Goal: Transaction & Acquisition: Download file/media

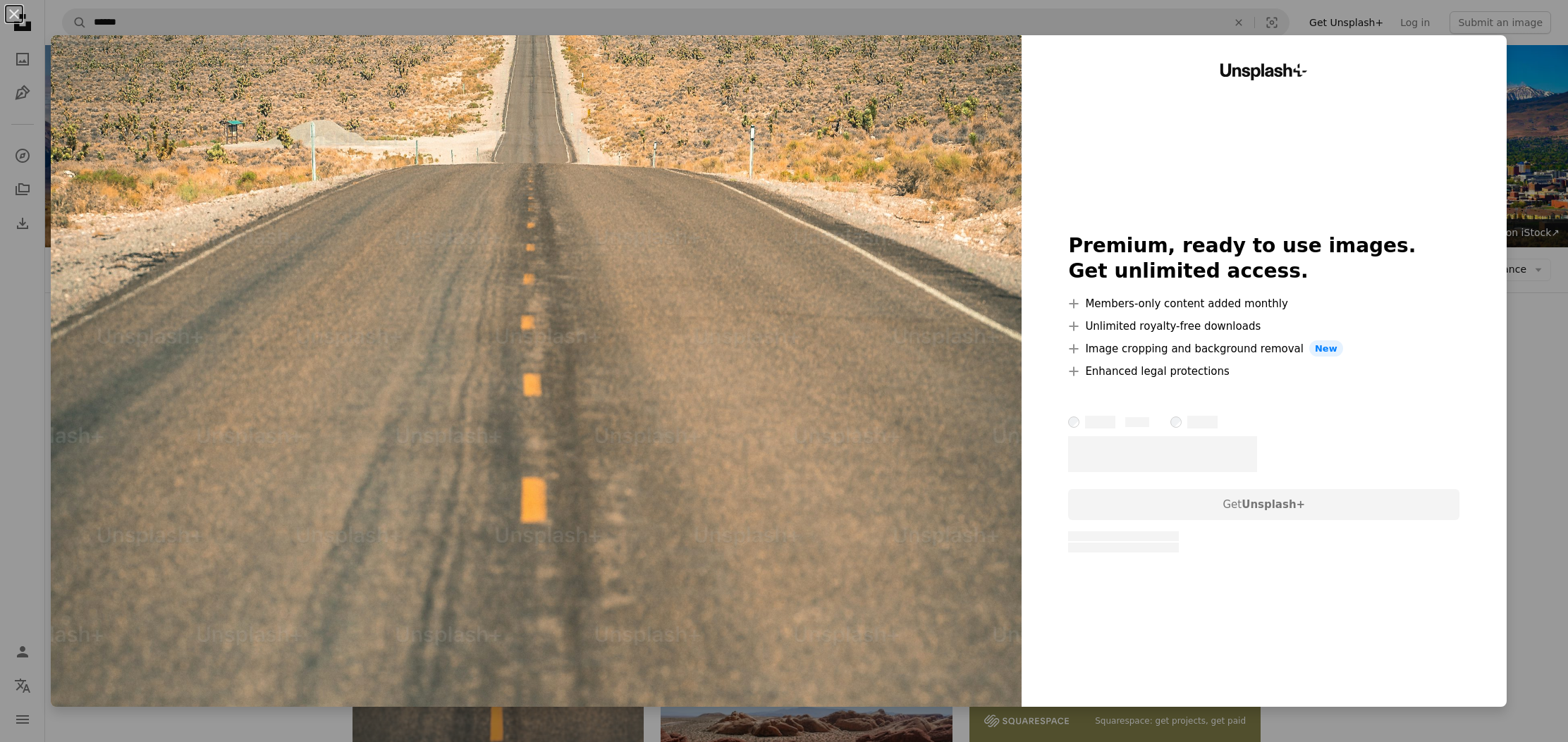
scroll to position [310, 0]
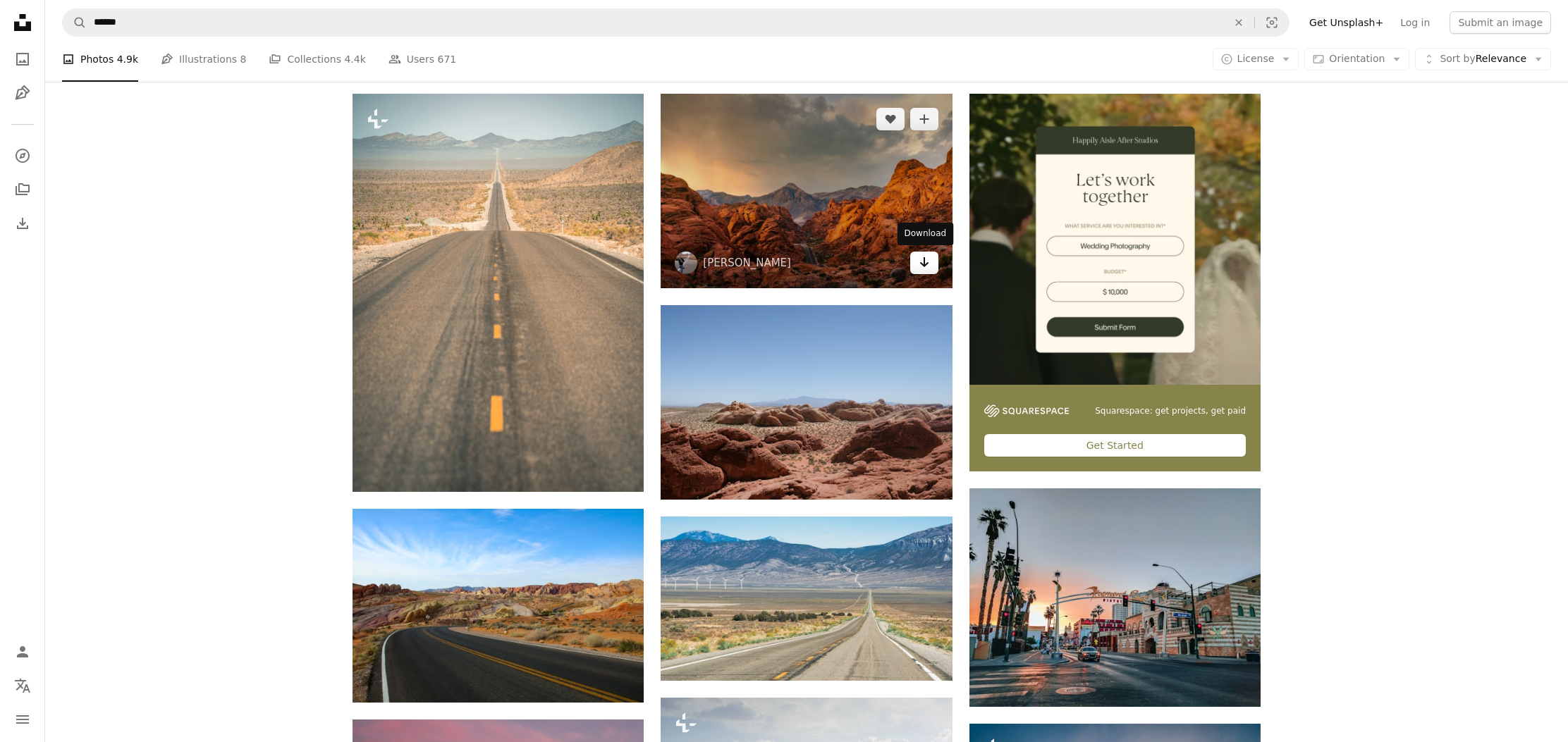
click at [920, 261] on icon "Arrow pointing down" at bounding box center [924, 263] width 11 height 17
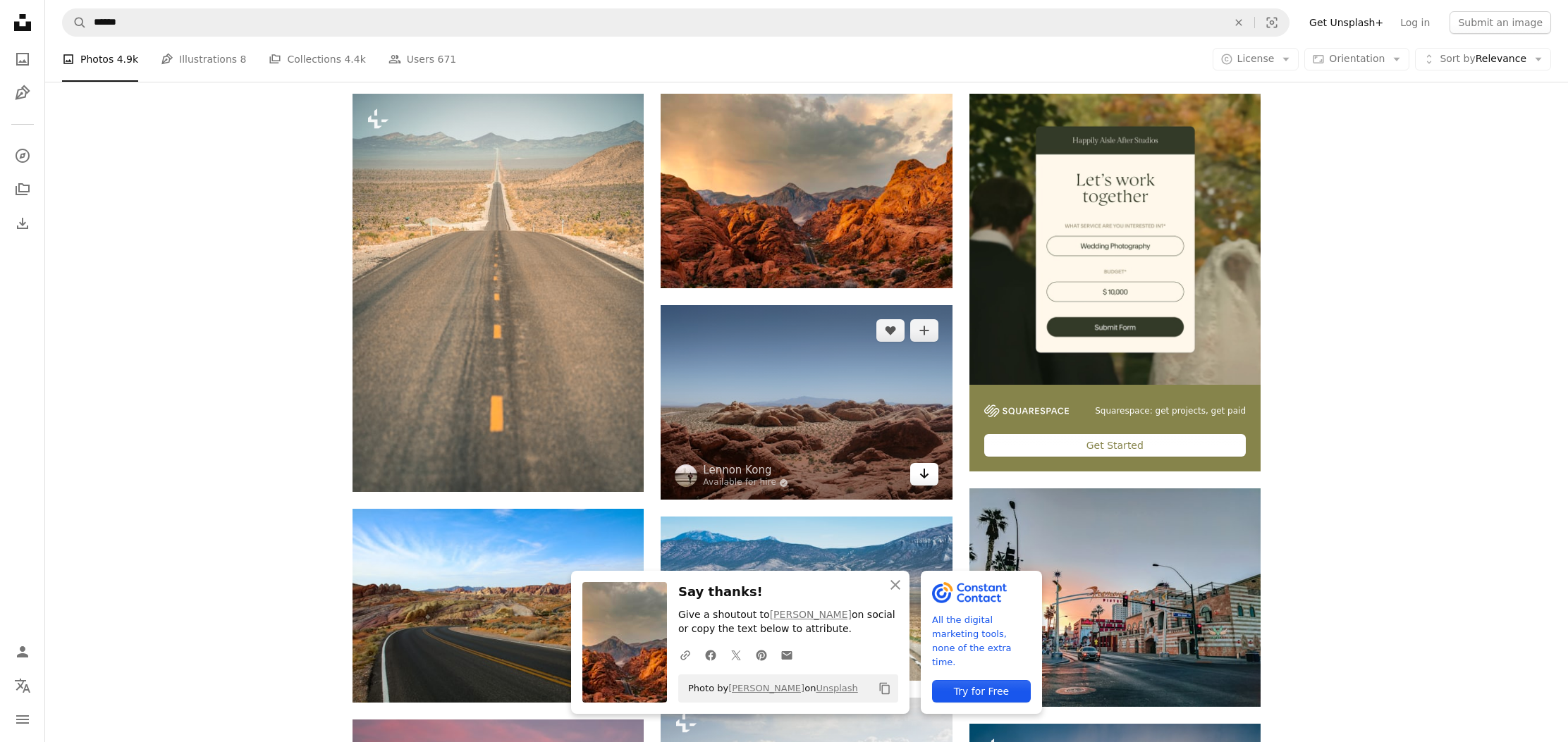
click at [926, 472] on icon "Arrow pointing down" at bounding box center [924, 474] width 11 height 17
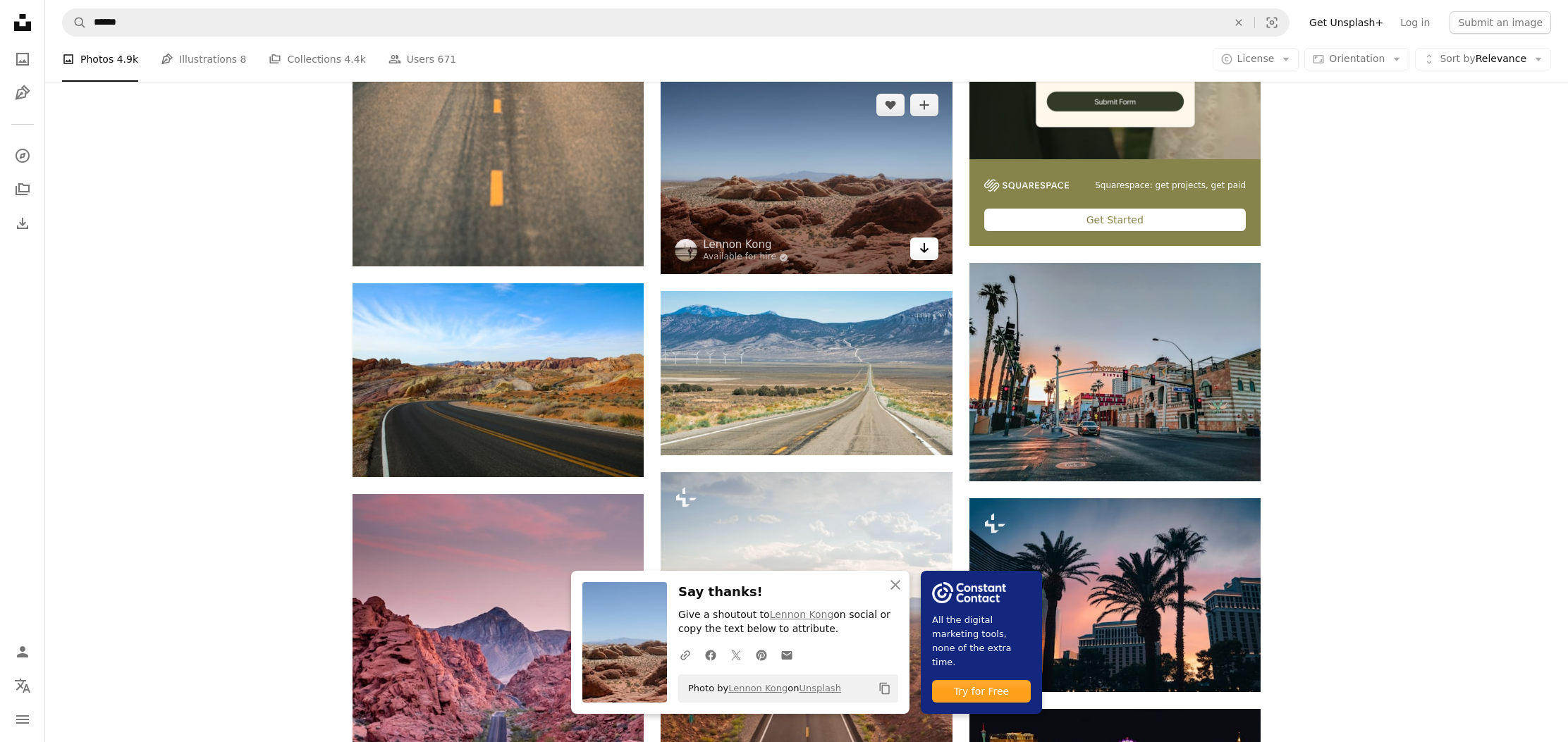
scroll to position [581, 0]
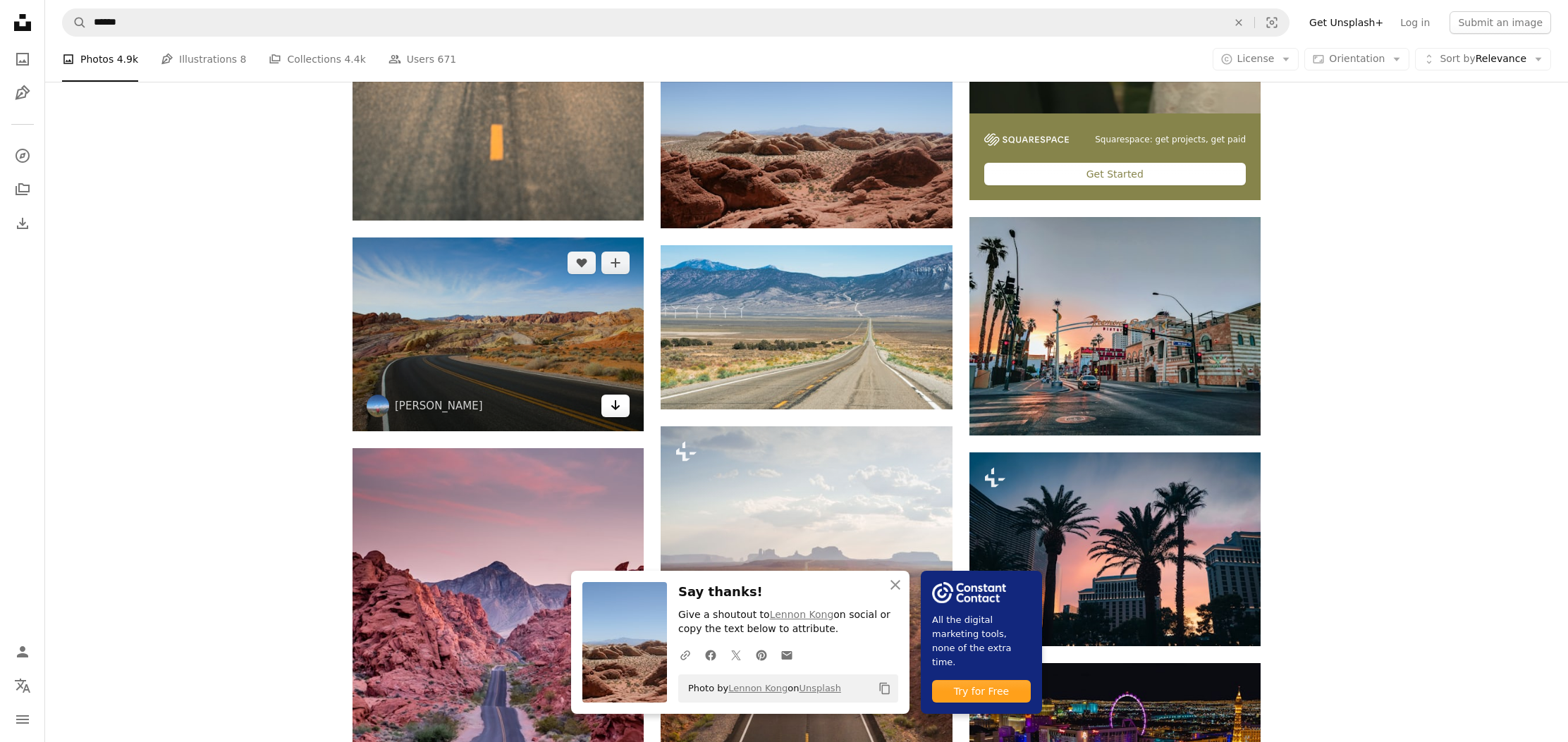
click at [615, 402] on icon "Arrow pointing down" at bounding box center [616, 405] width 11 height 17
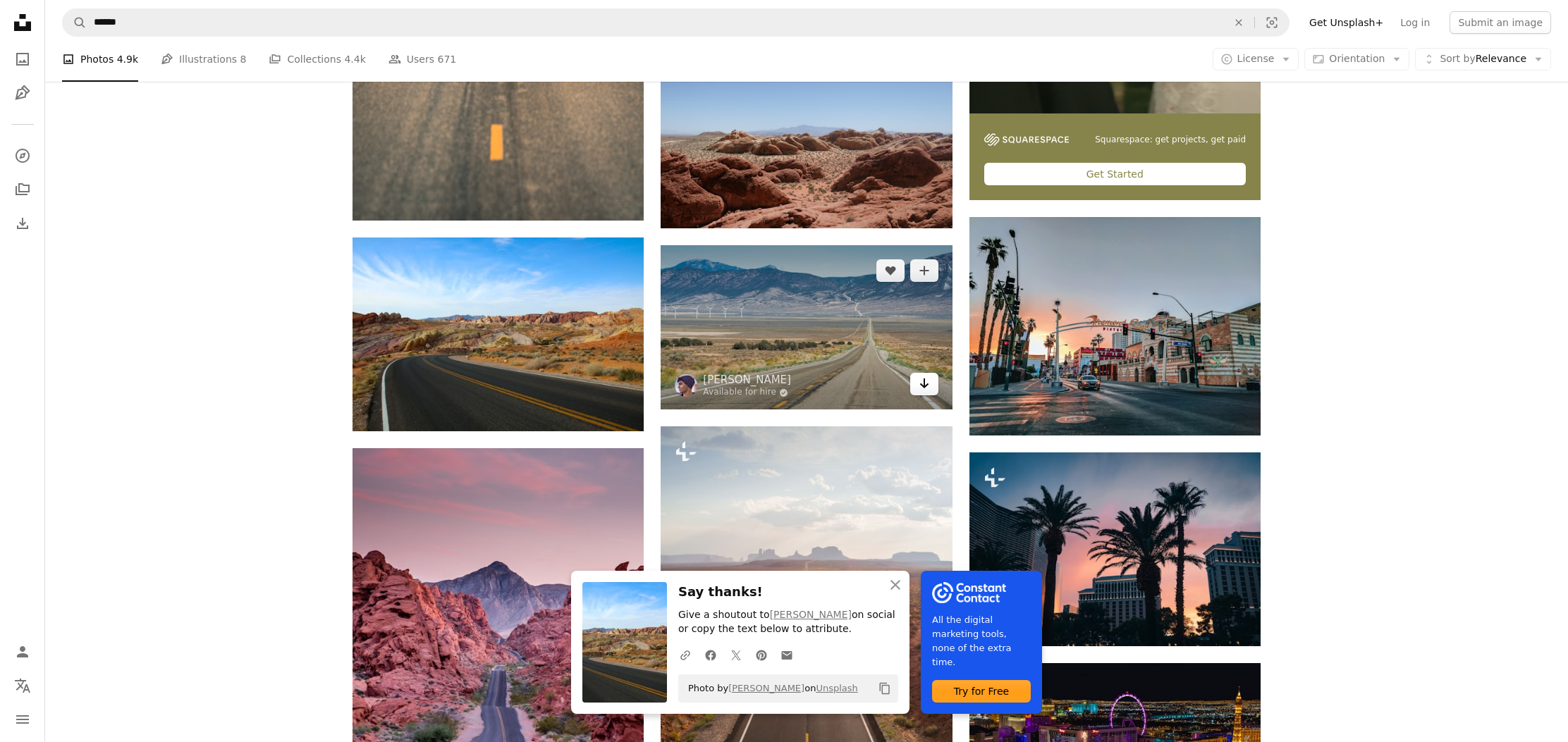
click at [926, 381] on icon "Arrow pointing down" at bounding box center [924, 384] width 11 height 17
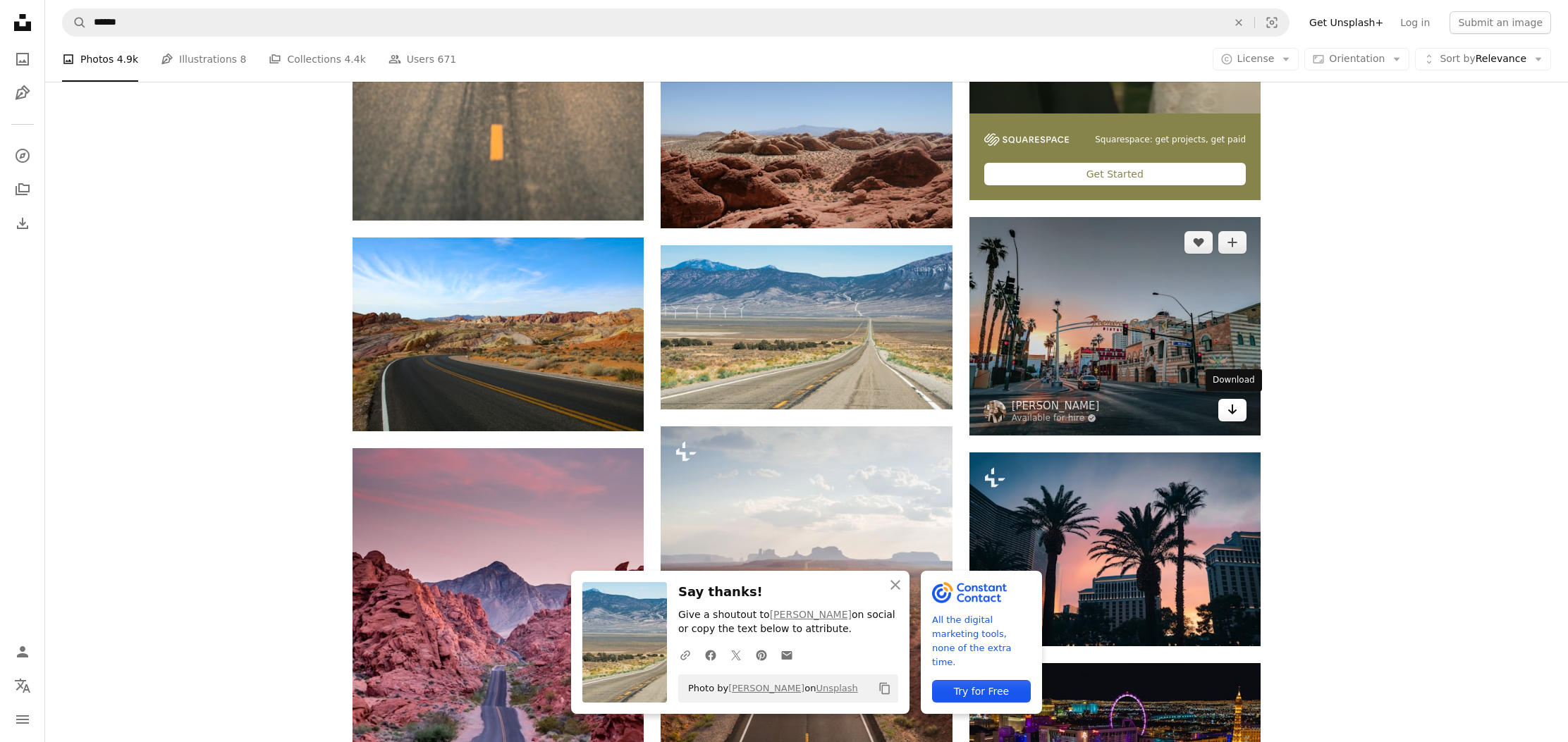
click at [1233, 406] on icon "Download" at bounding box center [1233, 410] width 9 height 10
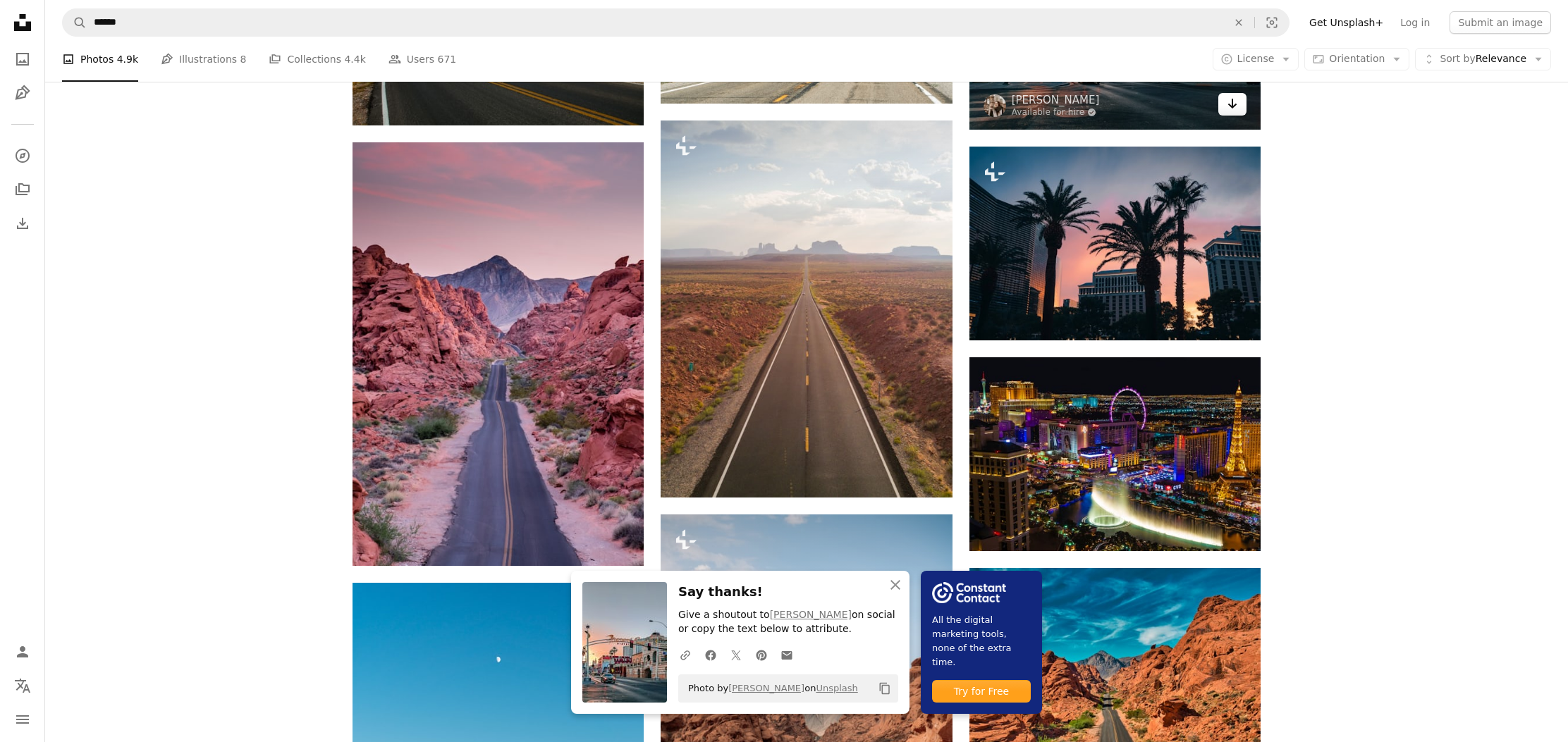
scroll to position [936, 0]
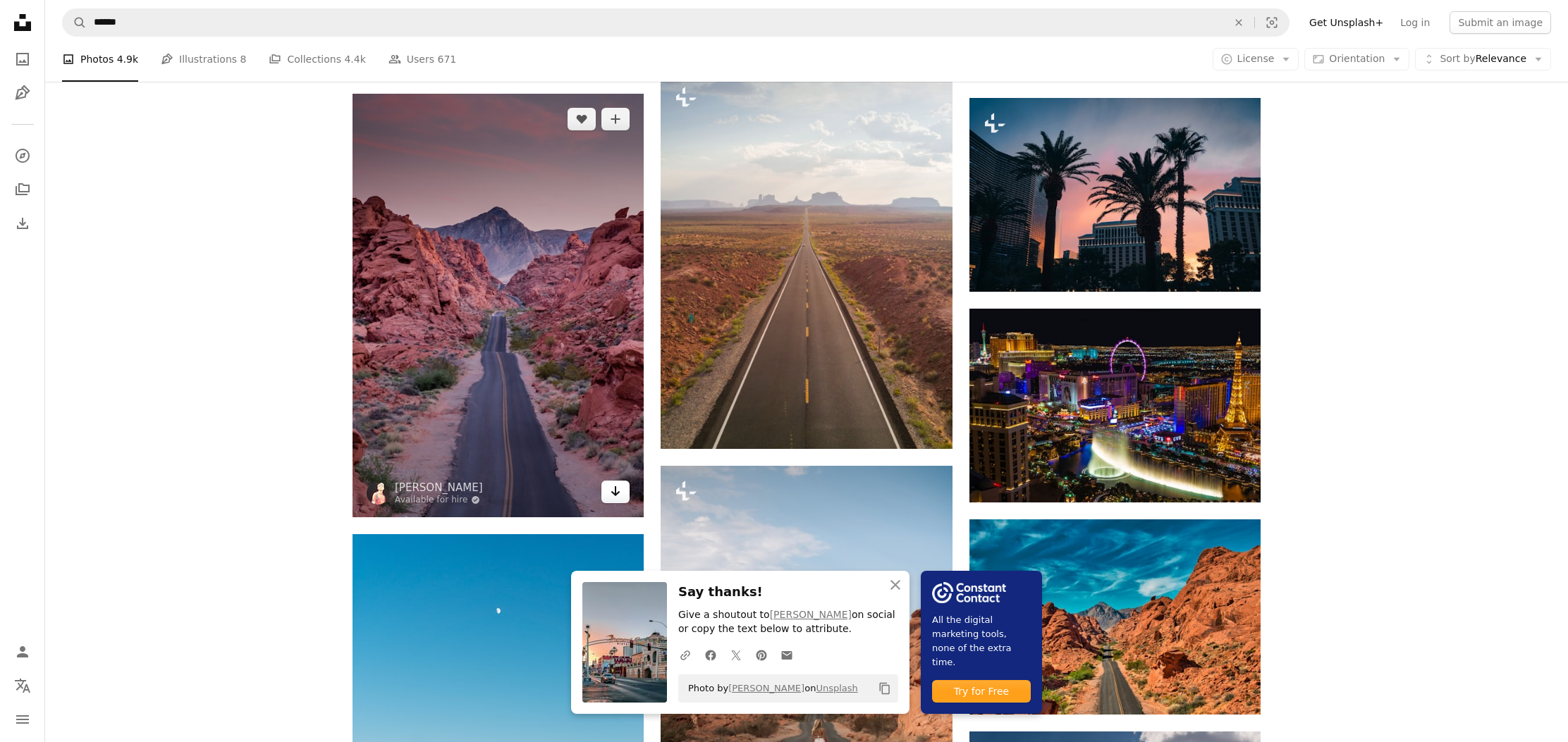
click at [614, 489] on icon "Arrow pointing down" at bounding box center [616, 492] width 11 height 17
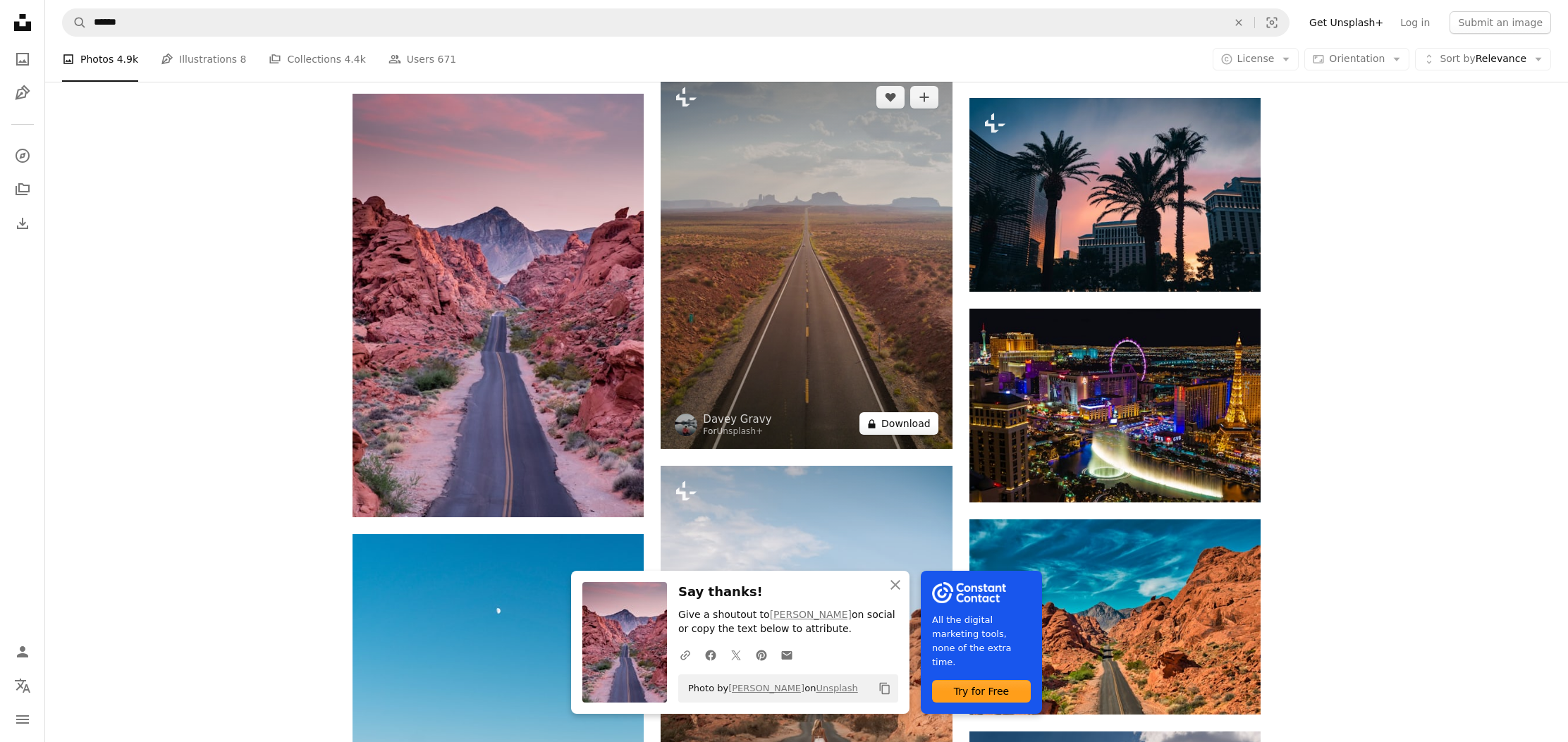
click at [913, 420] on button "A lock Download" at bounding box center [899, 424] width 79 height 23
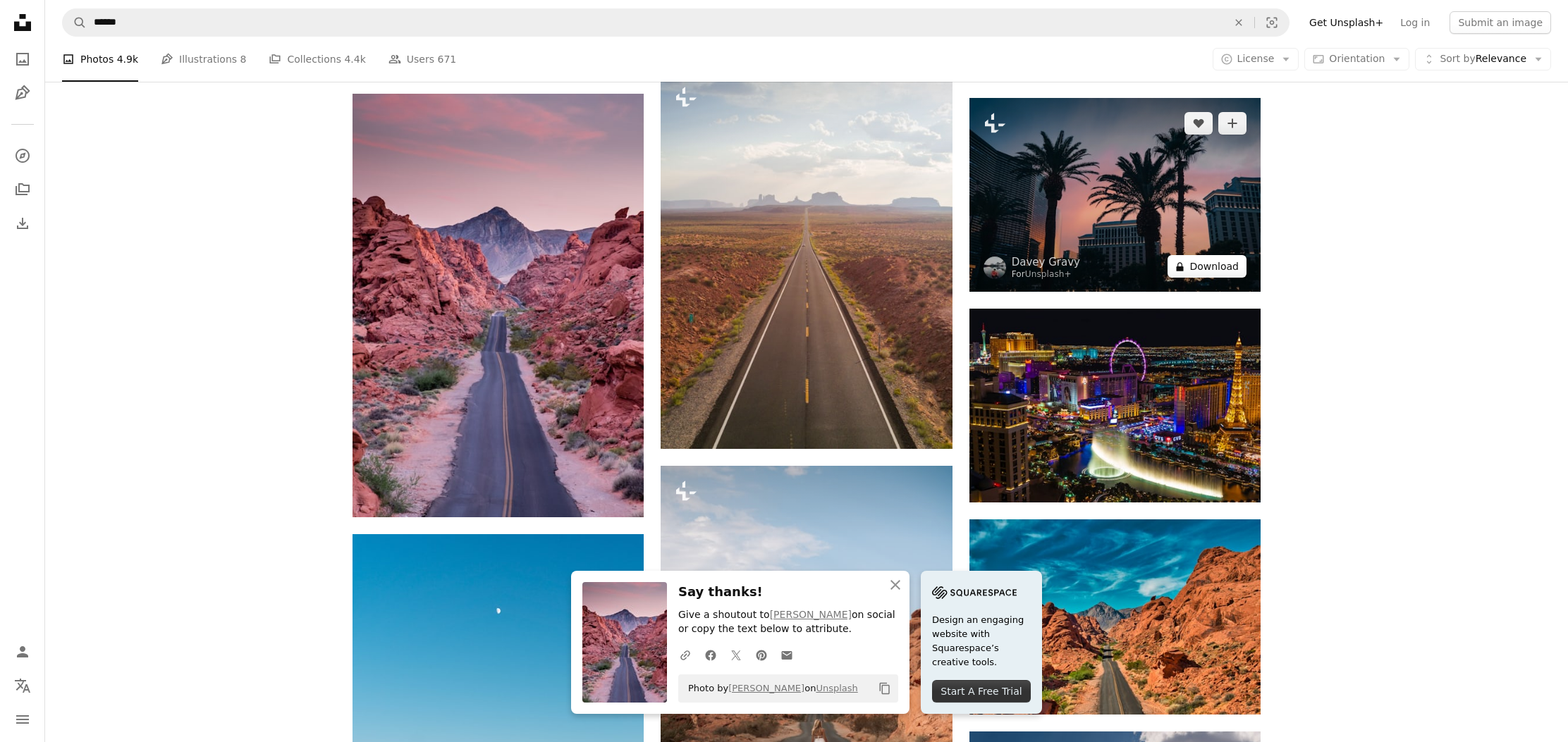
click at [1215, 265] on button "A lock Download" at bounding box center [1207, 267] width 79 height 23
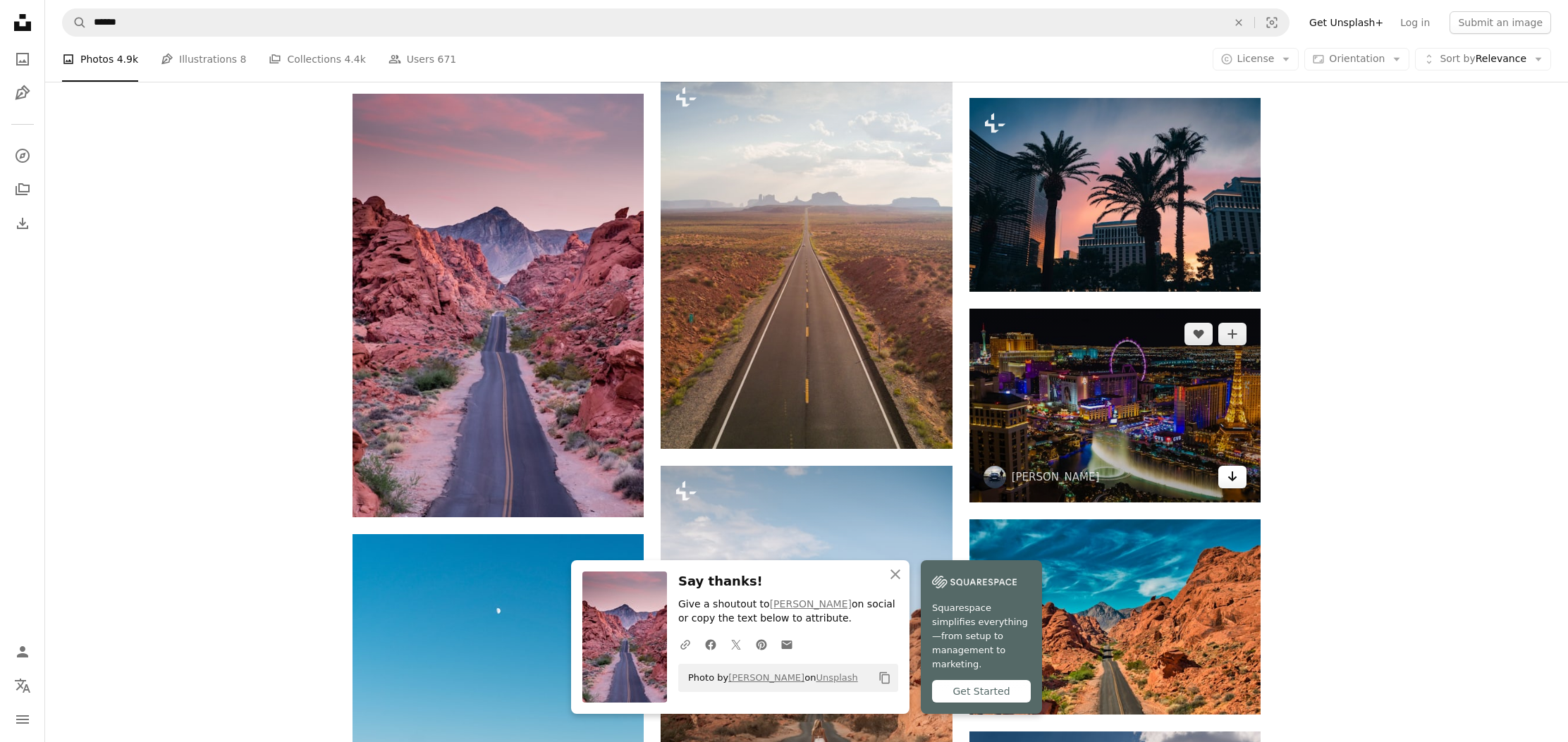
click at [1230, 471] on icon "Arrow pointing down" at bounding box center [1233, 477] width 11 height 17
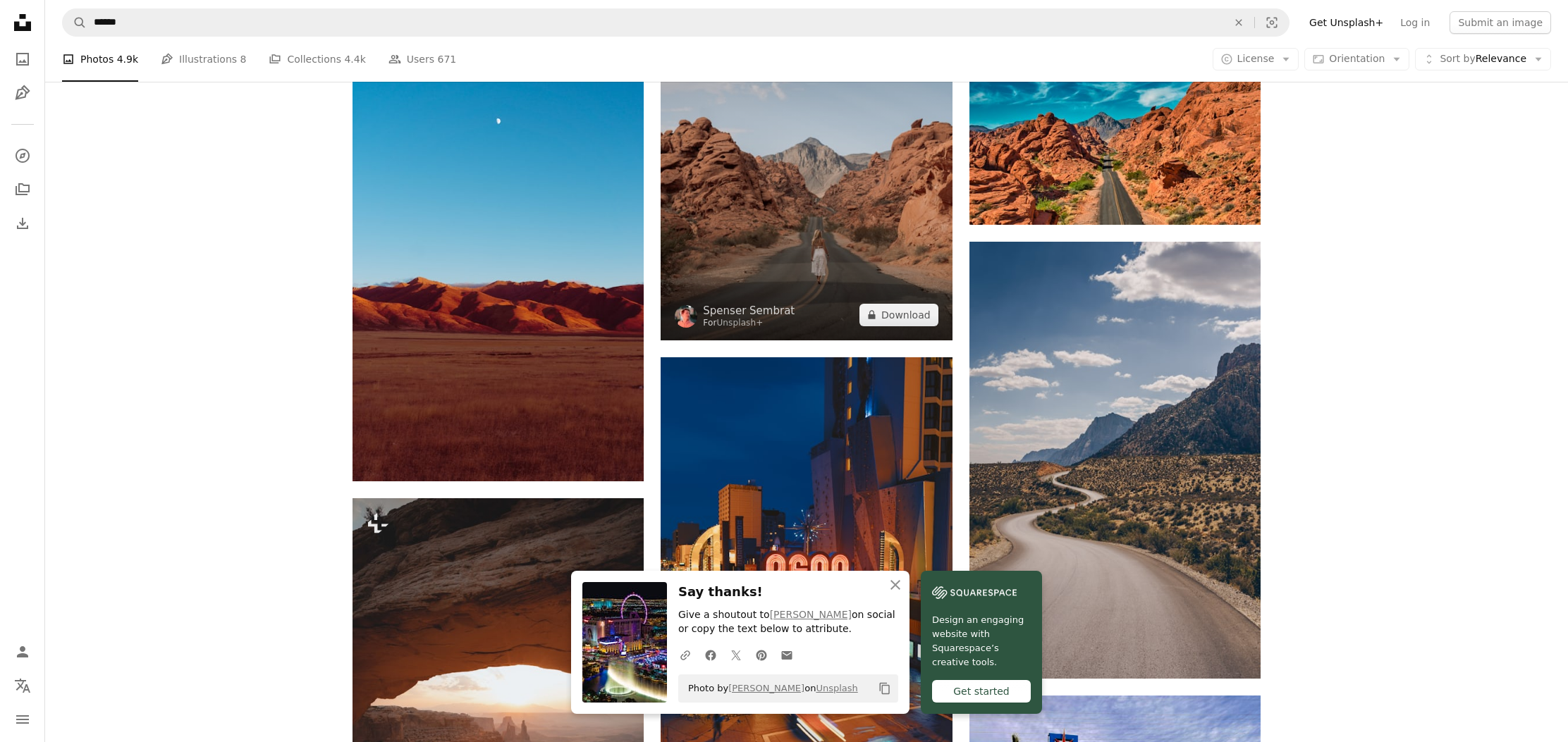
scroll to position [1427, 0]
click at [914, 311] on button "A lock Download" at bounding box center [899, 315] width 79 height 23
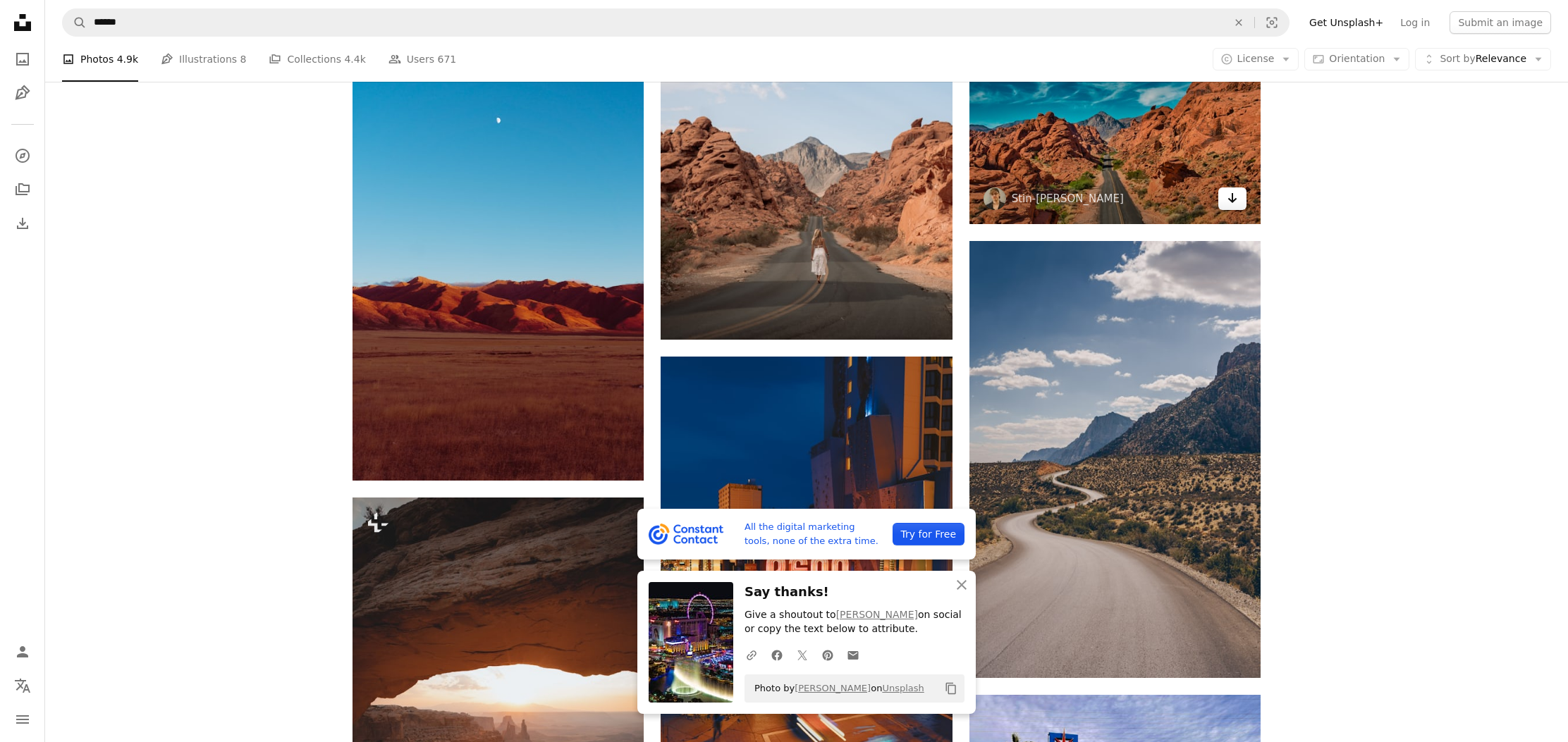
click at [1230, 196] on icon "Download" at bounding box center [1233, 198] width 9 height 10
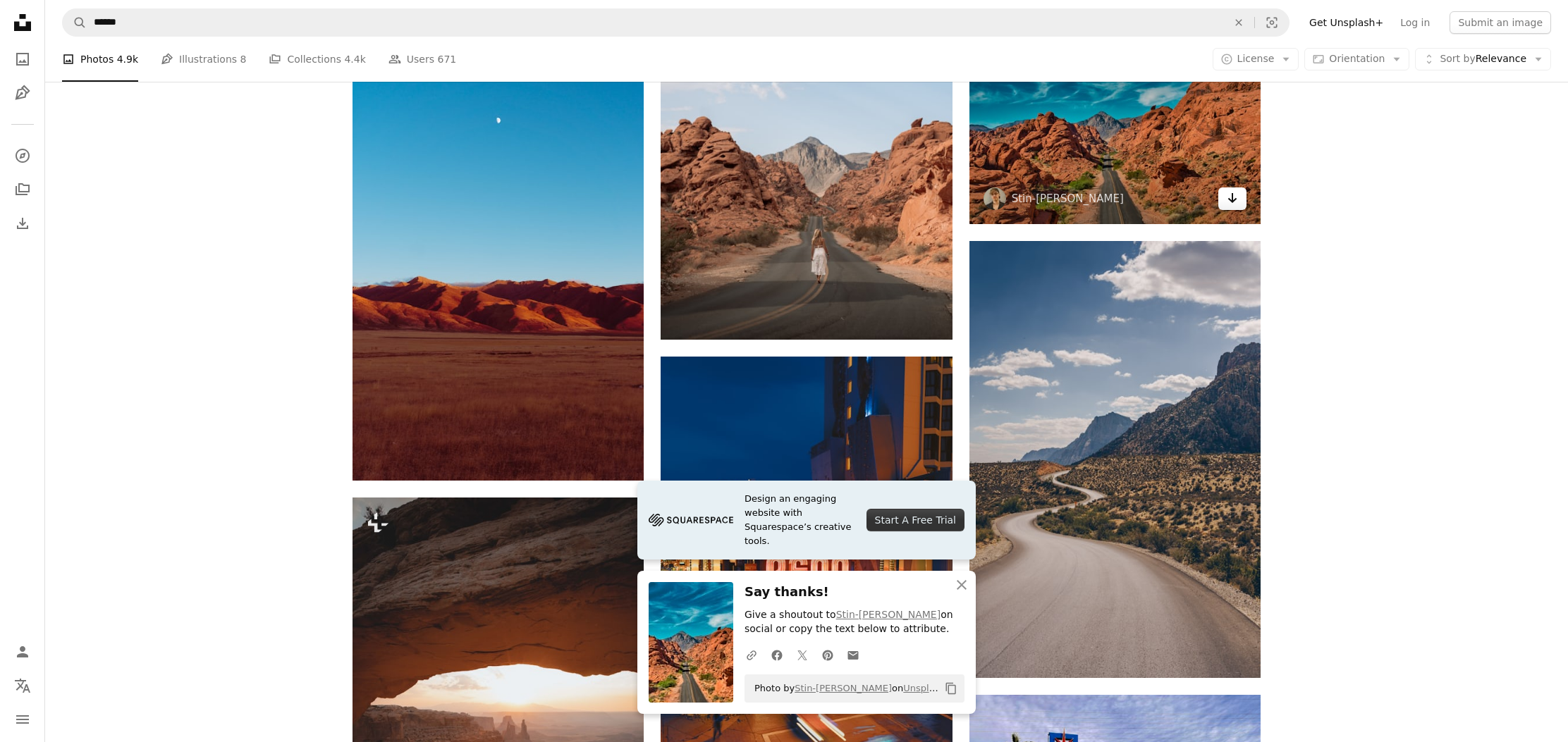
scroll to position [1431, 0]
